Goal: Task Accomplishment & Management: Use online tool/utility

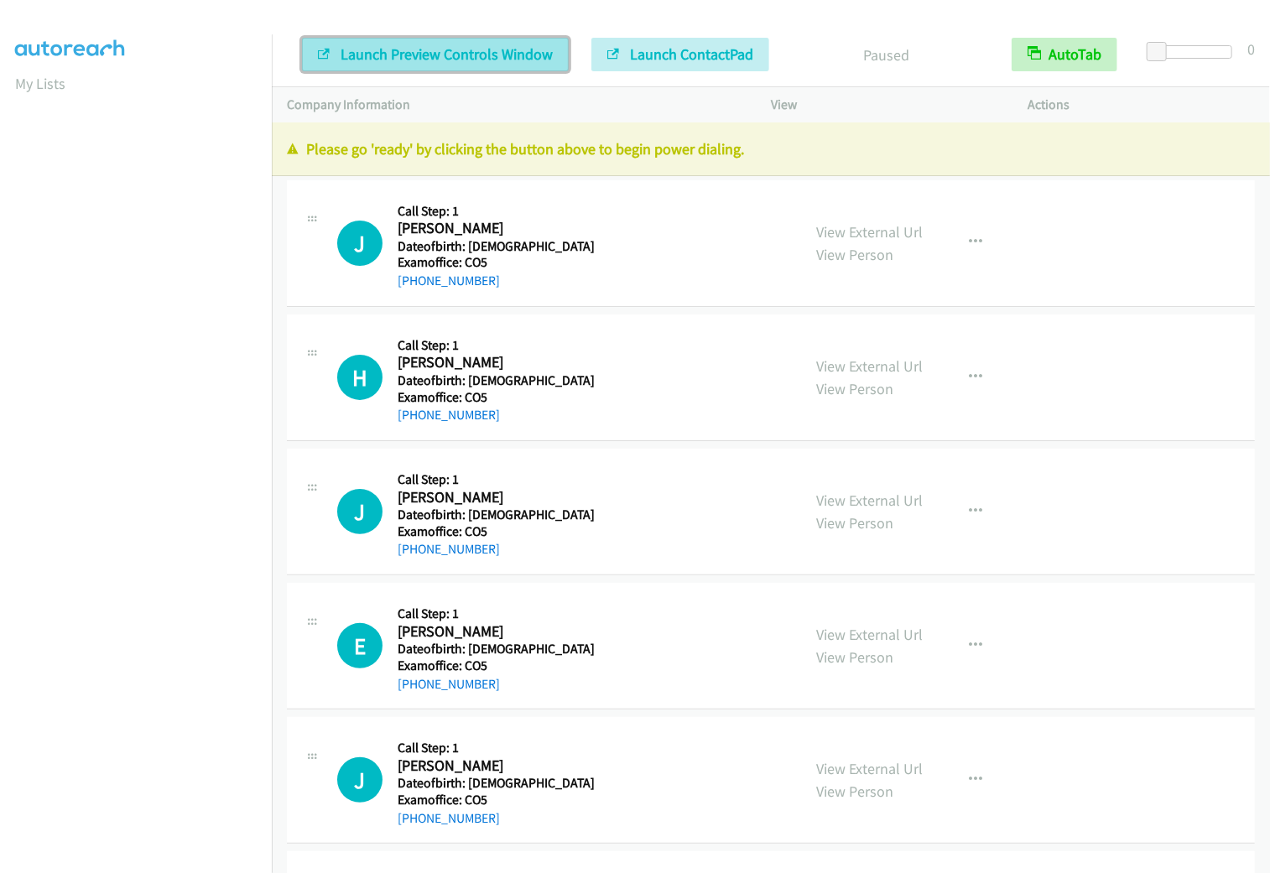
click at [441, 63] on button "Launch Preview Controls Window" at bounding box center [435, 55] width 267 height 34
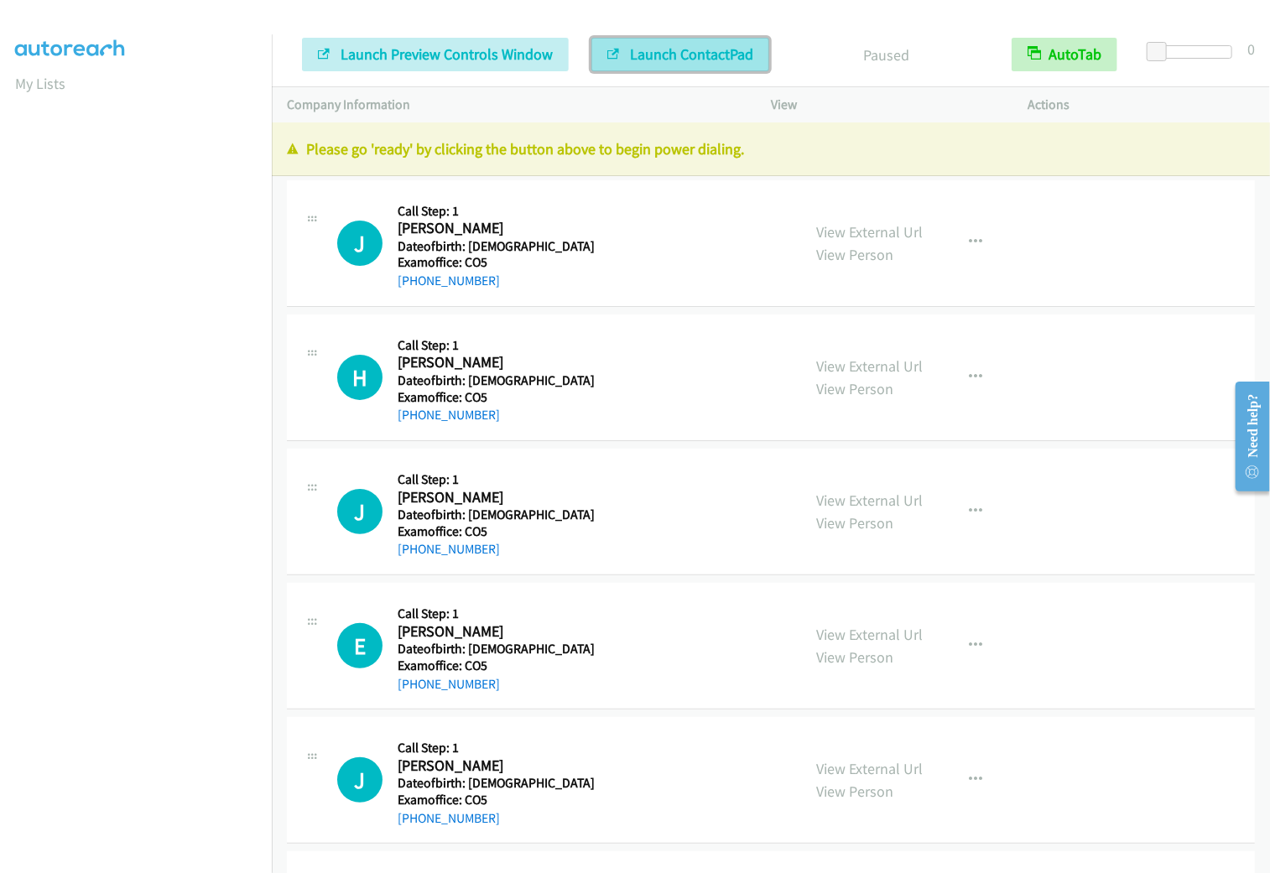
click at [702, 59] on span "Launch ContactPad" at bounding box center [691, 53] width 123 height 19
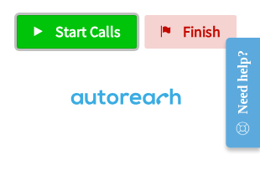
click at [105, 35] on span "Start Calls" at bounding box center [87, 31] width 65 height 19
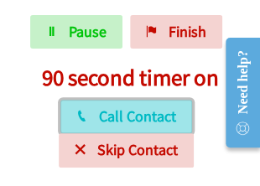
click at [112, 114] on span "Call Contact" at bounding box center [137, 116] width 77 height 19
click at [139, 112] on span "Call Contact" at bounding box center [137, 116] width 77 height 19
click at [119, 112] on span "Call Contact" at bounding box center [137, 116] width 77 height 19
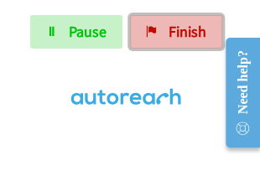
click at [179, 27] on span "Finish" at bounding box center [188, 31] width 38 height 19
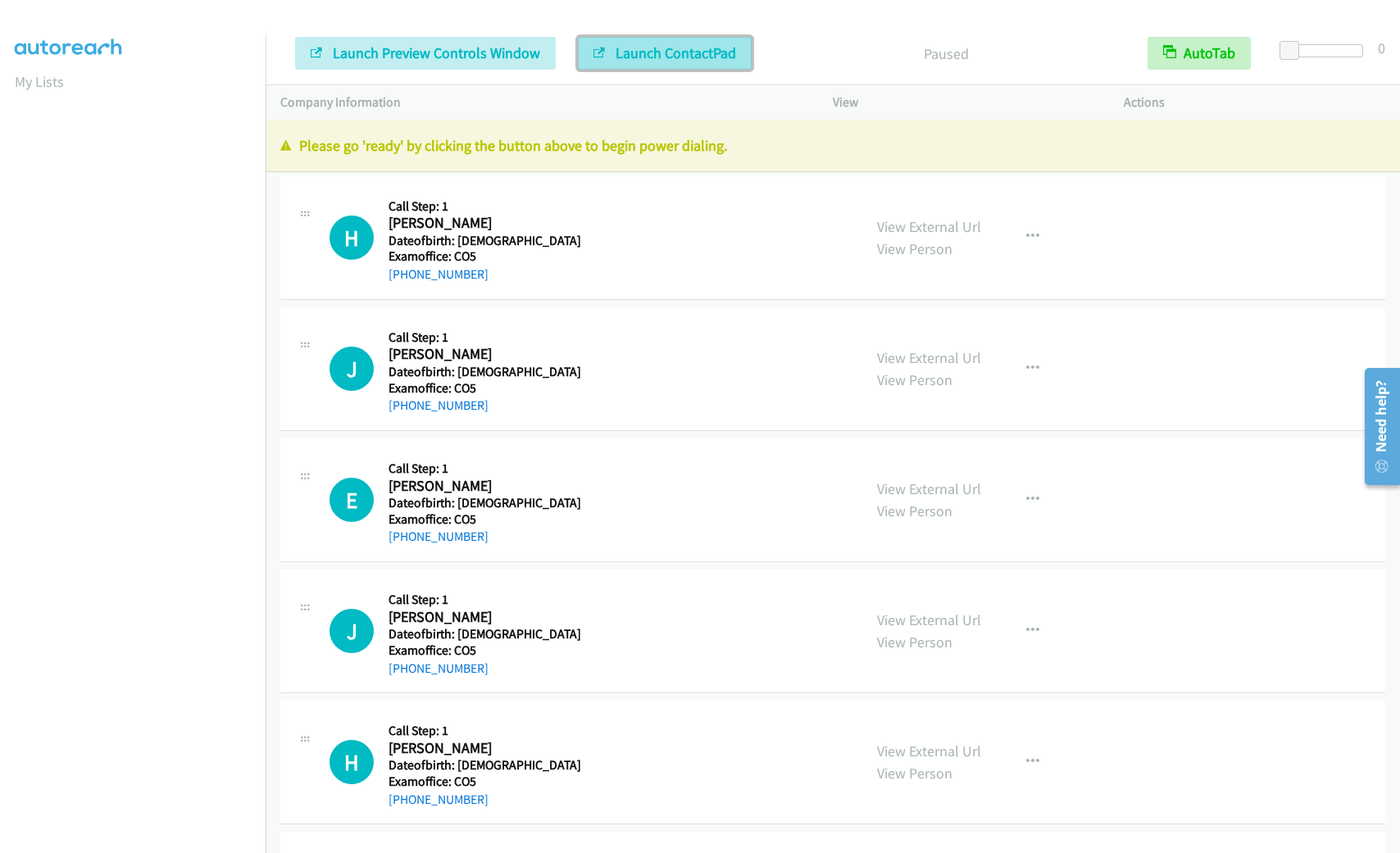
click at [700, 42] on button "Launch ContactPad" at bounding box center [665, 54] width 174 height 33
click at [644, 49] on span "Launch ContactPad" at bounding box center [675, 52] width 120 height 19
click at [653, 54] on span "Launch ContactPad" at bounding box center [675, 52] width 120 height 19
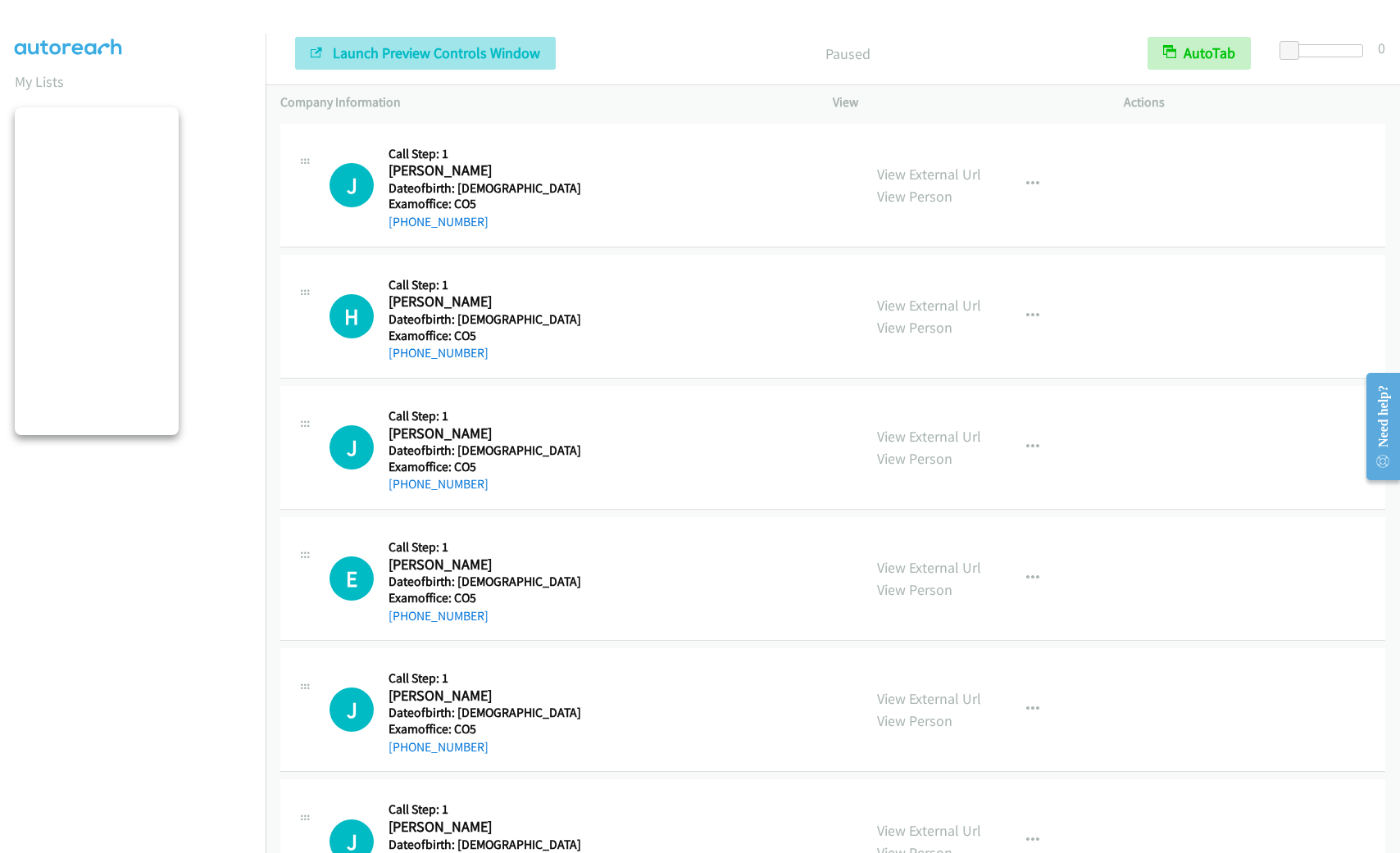
click at [395, 67] on div "Start Calls Pause Next Finish Launch Preview Controls Window Launch ContactPad …" at bounding box center [832, 54] width 1134 height 64
click at [399, 50] on span "Launch Preview Controls Window" at bounding box center [437, 52] width 207 height 19
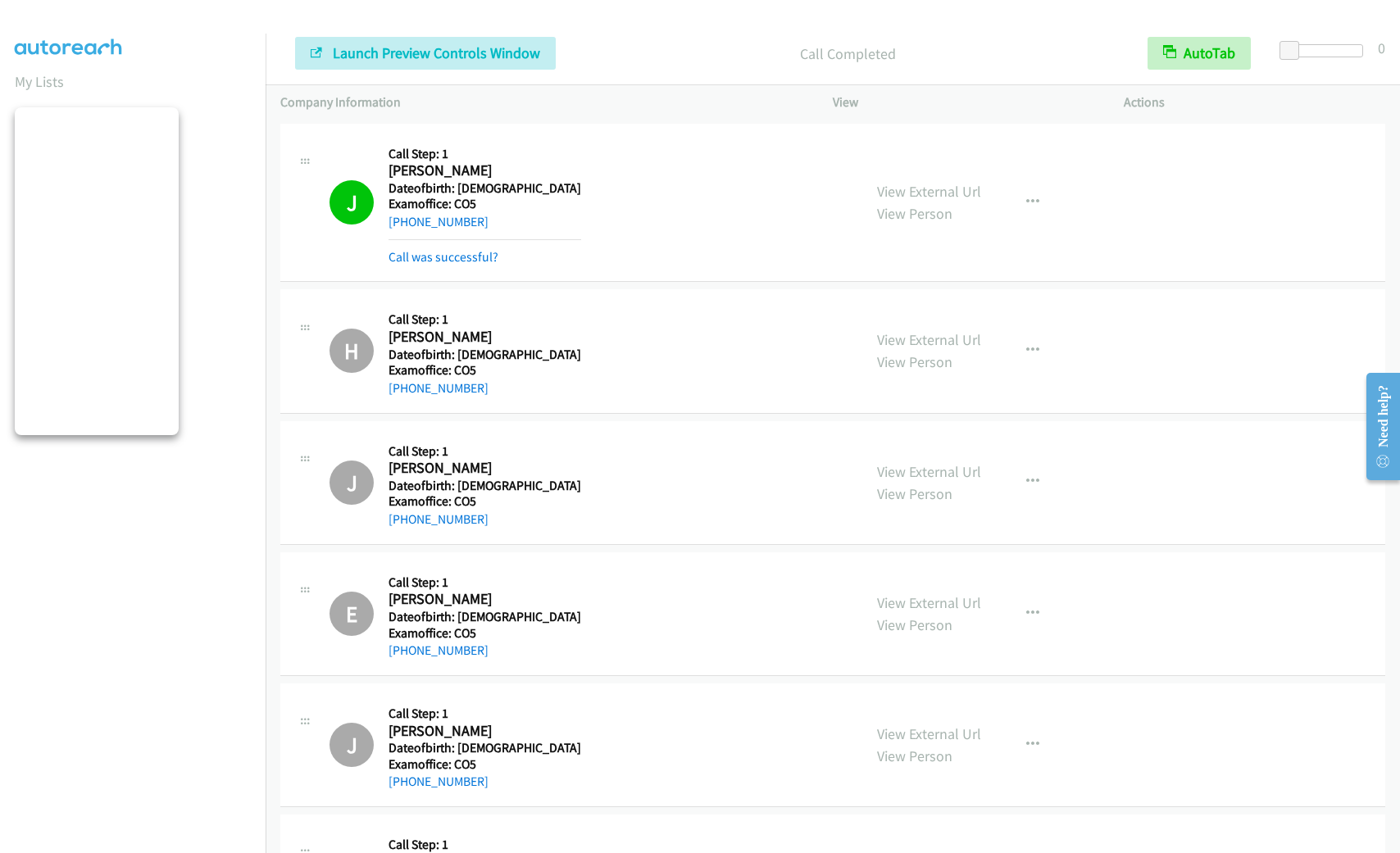
click at [568, 20] on div at bounding box center [693, 31] width 1385 height 64
click at [508, 54] on span "Launch Preview Controls Window" at bounding box center [437, 52] width 207 height 19
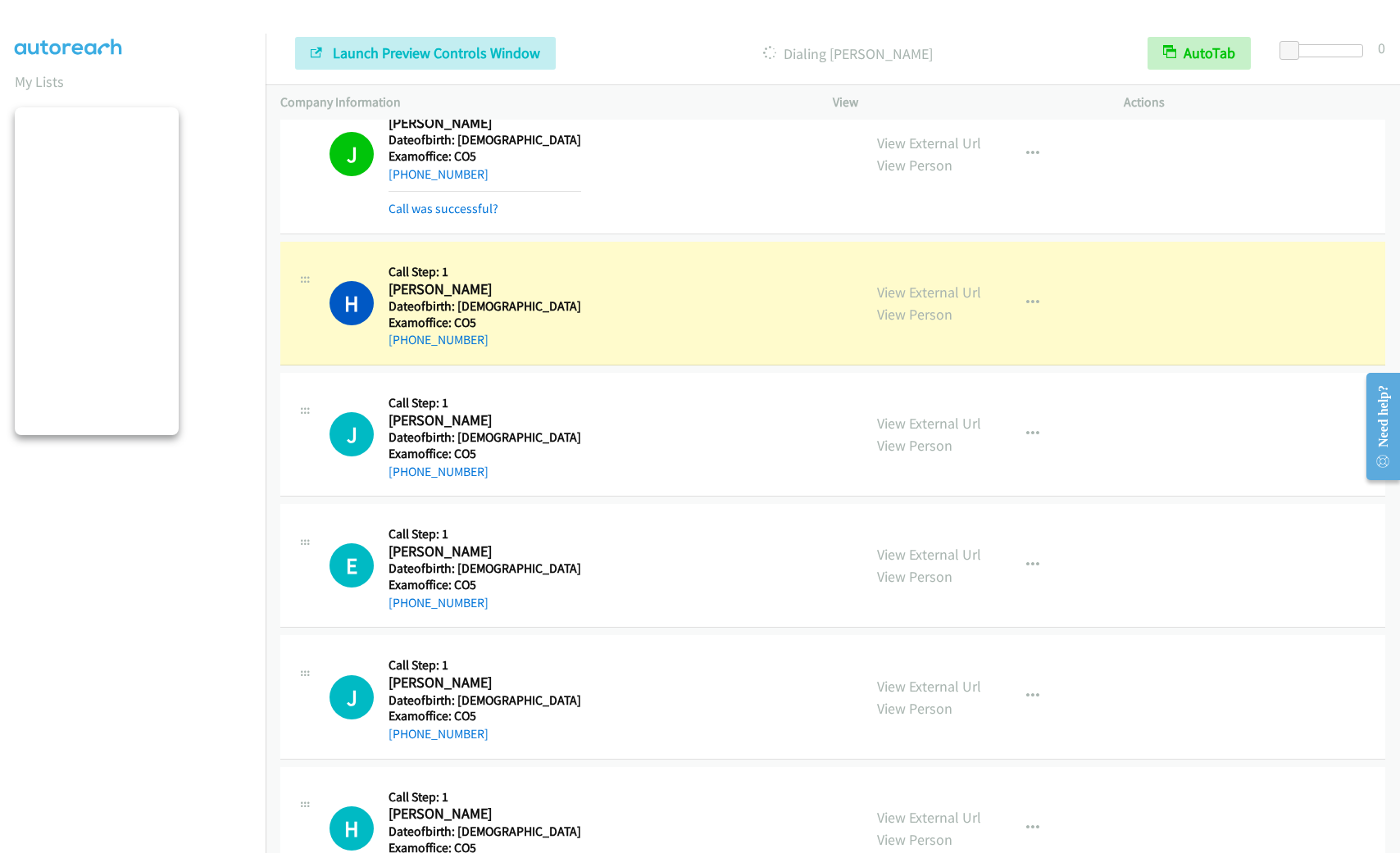
scroll to position [1646, 0]
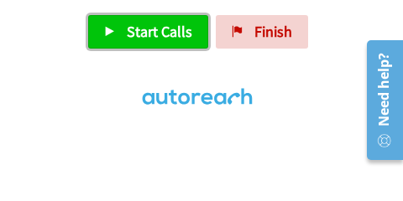
click at [135, 34] on span "Start Calls" at bounding box center [159, 31] width 65 height 19
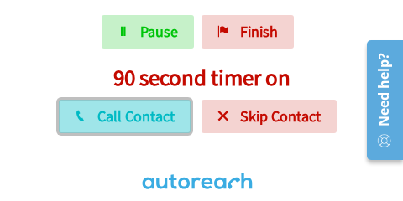
click at [154, 118] on span "Call Contact" at bounding box center [135, 116] width 77 height 19
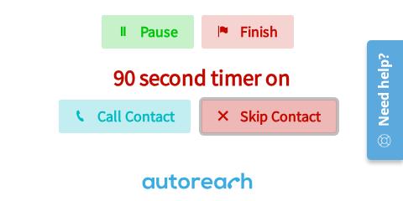
click at [253, 127] on button "Skip Contact" at bounding box center [268, 117] width 135 height 34
click at [293, 114] on span "Skip Contact" at bounding box center [280, 116] width 81 height 19
click at [234, 102] on button "Skip Contact" at bounding box center [268, 117] width 135 height 34
click at [274, 115] on span "Skip Contact" at bounding box center [280, 116] width 81 height 19
click at [242, 110] on span "Skip Contact" at bounding box center [280, 116] width 81 height 19
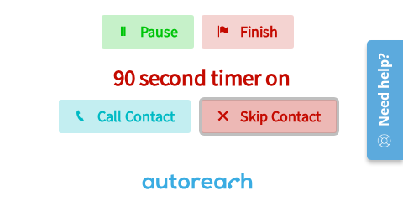
click at [242, 108] on span "Skip Contact" at bounding box center [280, 116] width 81 height 19
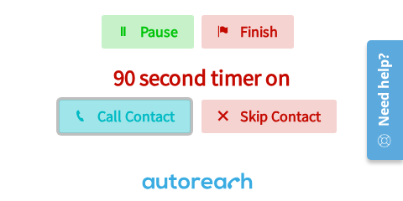
click at [150, 120] on span "Call Contact" at bounding box center [135, 116] width 77 height 19
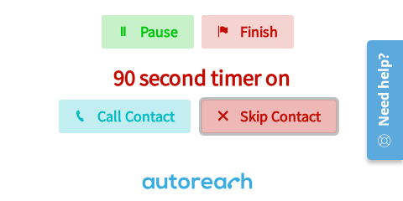
click at [294, 117] on span "Skip Contact" at bounding box center [280, 116] width 81 height 19
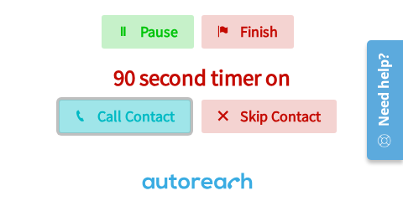
click at [146, 113] on span "Call Contact" at bounding box center [135, 116] width 77 height 19
click at [171, 121] on span "Call Contact" at bounding box center [135, 116] width 77 height 19
click at [166, 122] on span "Call Contact" at bounding box center [135, 116] width 77 height 19
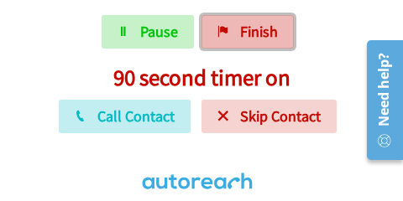
click at [245, 39] on span "Finish" at bounding box center [259, 31] width 38 height 19
